Goal: Task Accomplishment & Management: Manage account settings

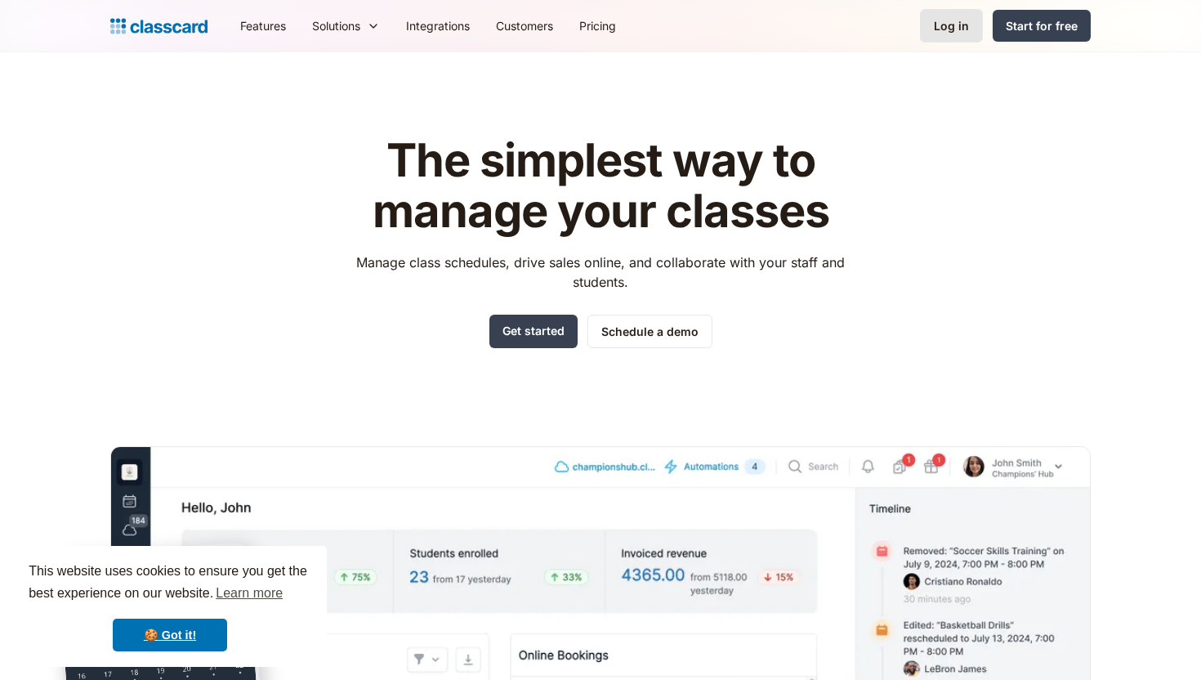
click at [949, 24] on div "Log in" at bounding box center [951, 25] width 35 height 17
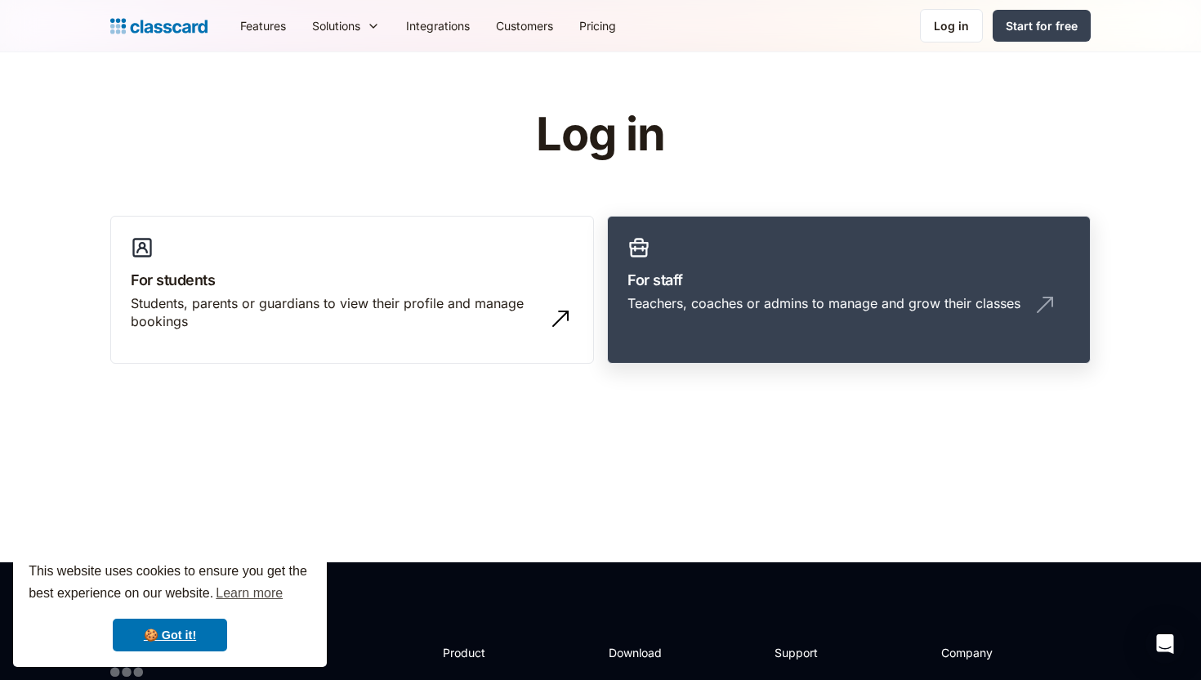
click at [680, 302] on div "Teachers, coaches or admins to manage and grow their classes" at bounding box center [824, 303] width 393 height 18
